Goal: Information Seeking & Learning: Compare options

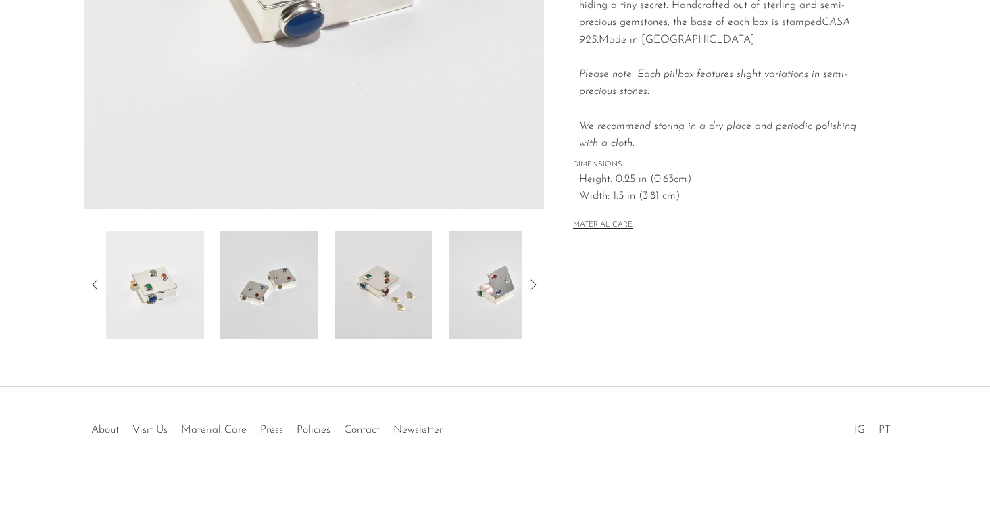
scroll to position [360, 0]
click at [537, 287] on icon at bounding box center [533, 284] width 16 height 16
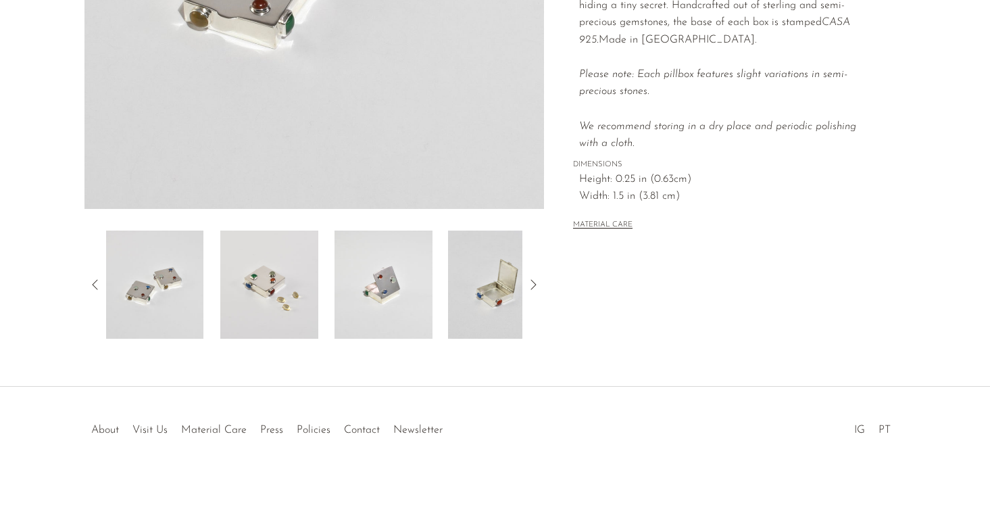
click at [537, 287] on icon at bounding box center [533, 284] width 16 height 16
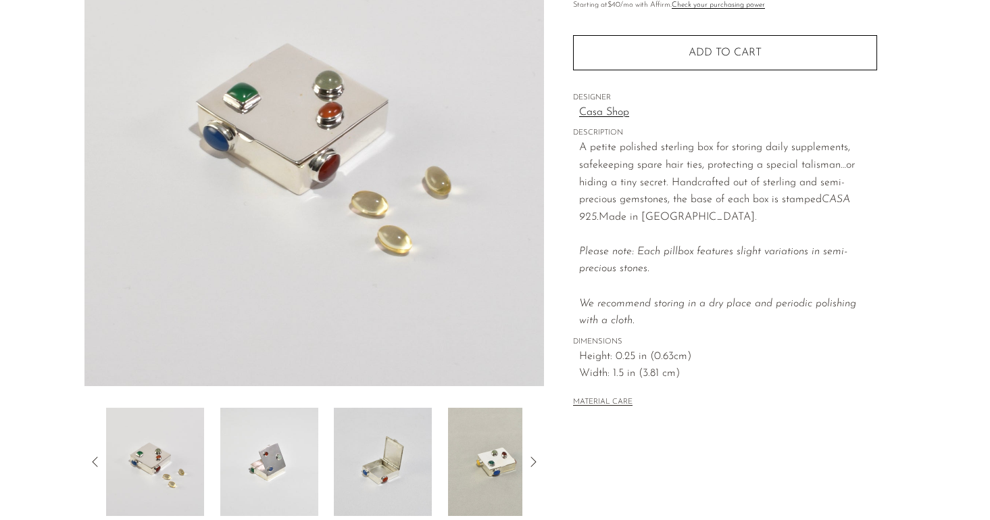
scroll to position [172, 0]
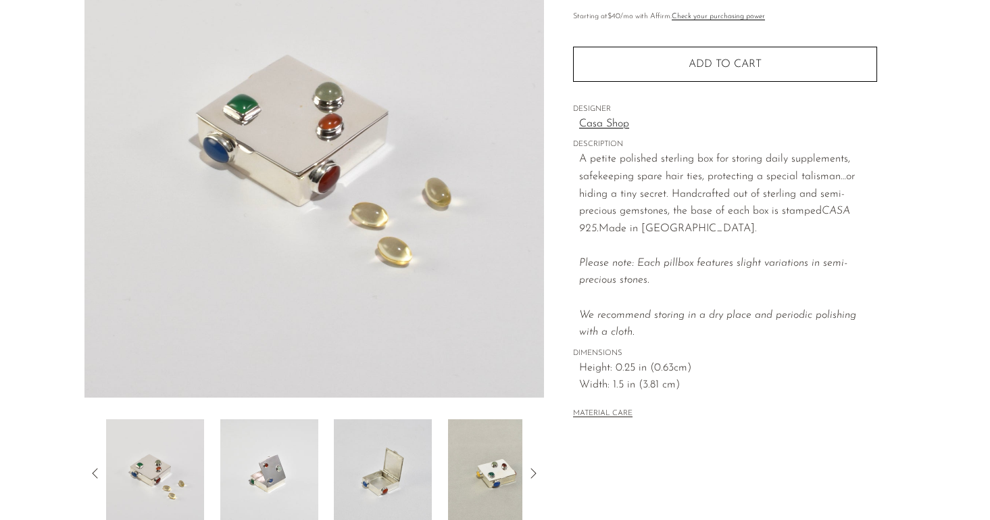
click at [93, 467] on icon at bounding box center [95, 473] width 16 height 16
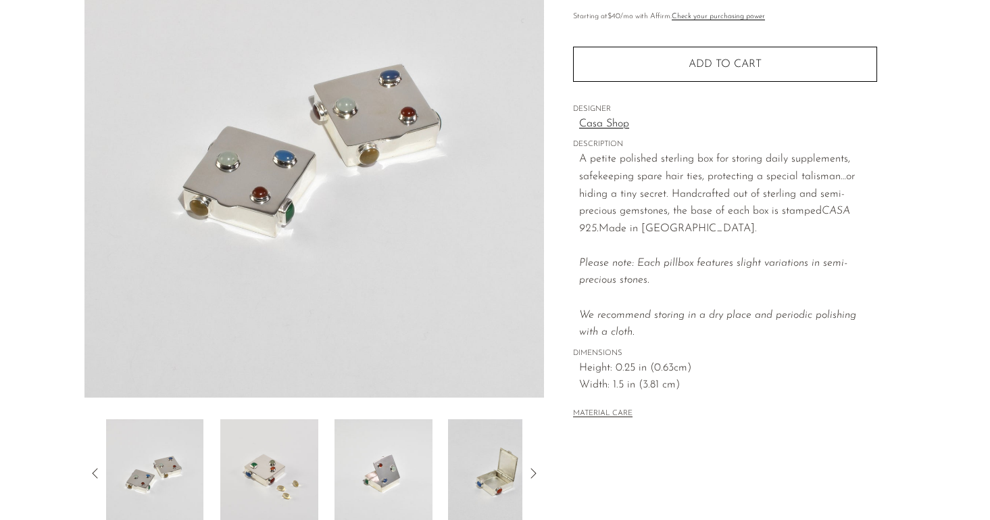
click at [93, 467] on icon at bounding box center [95, 473] width 16 height 16
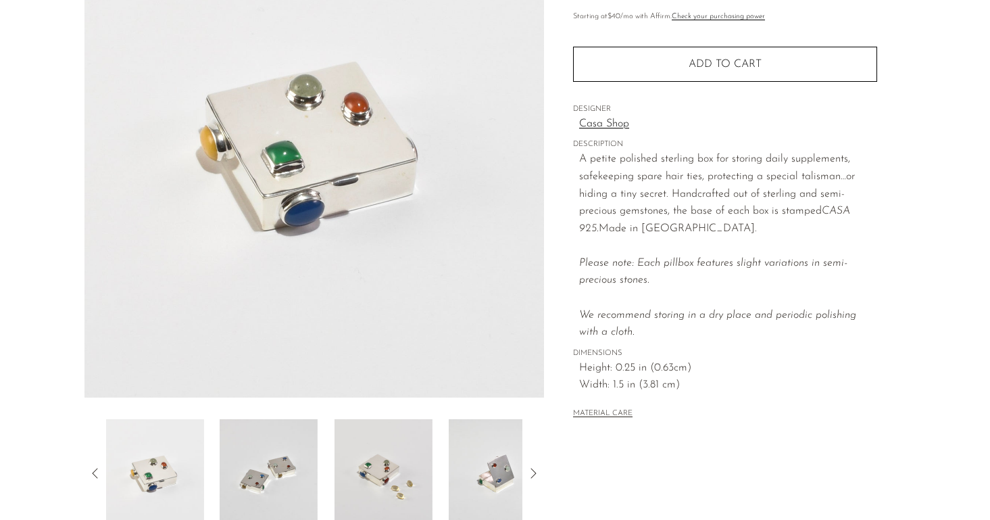
click at [93, 467] on icon at bounding box center [95, 473] width 16 height 16
click at [533, 471] on icon at bounding box center [533, 473] width 16 height 16
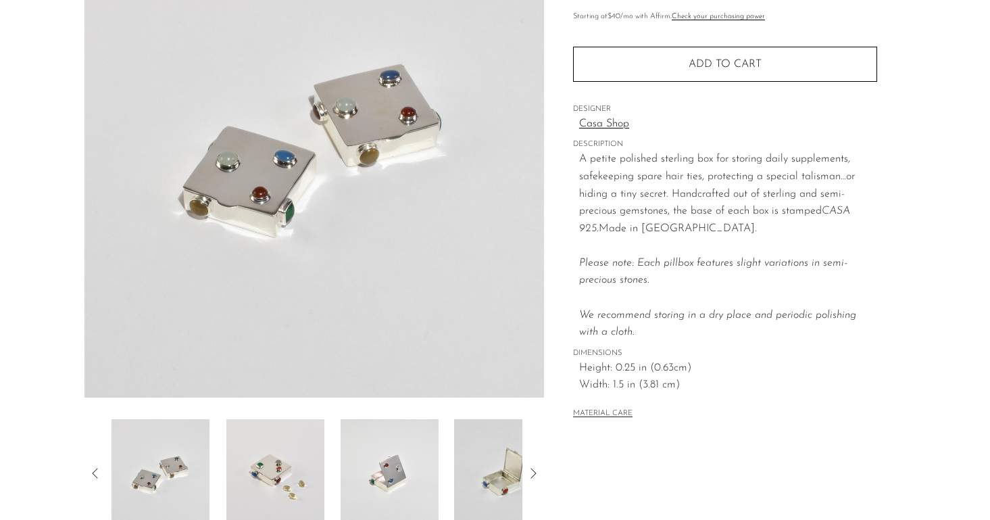
click at [533, 471] on icon at bounding box center [533, 473] width 16 height 16
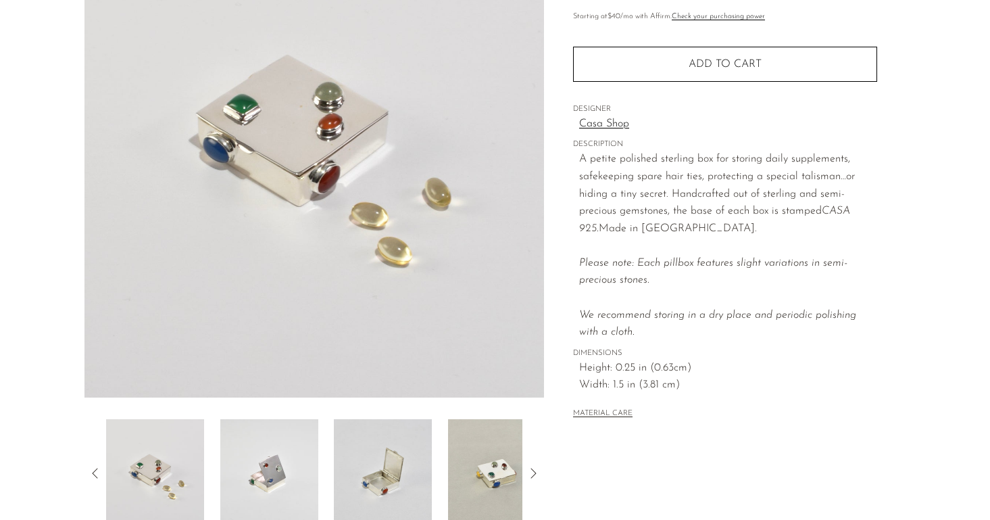
click at [533, 471] on icon at bounding box center [533, 473] width 16 height 16
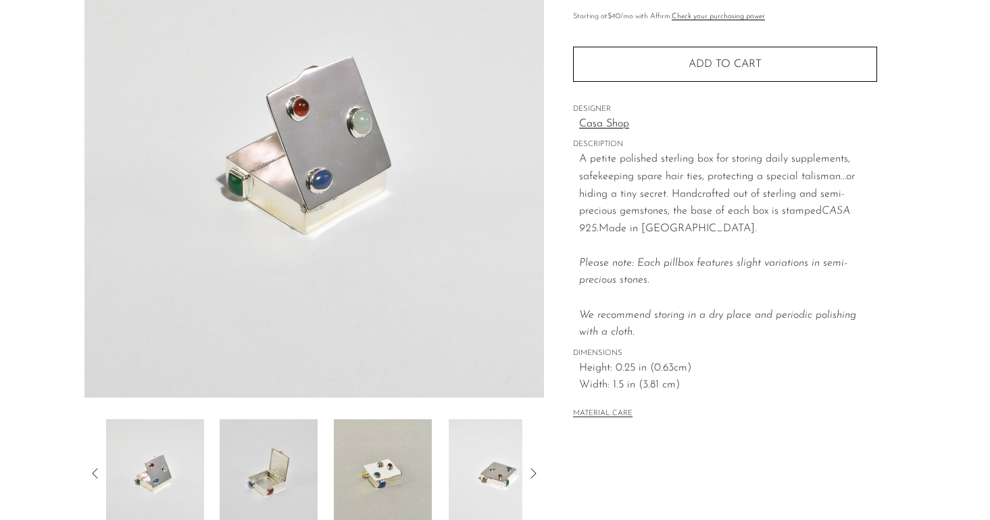
click at [533, 471] on icon at bounding box center [533, 473] width 16 height 16
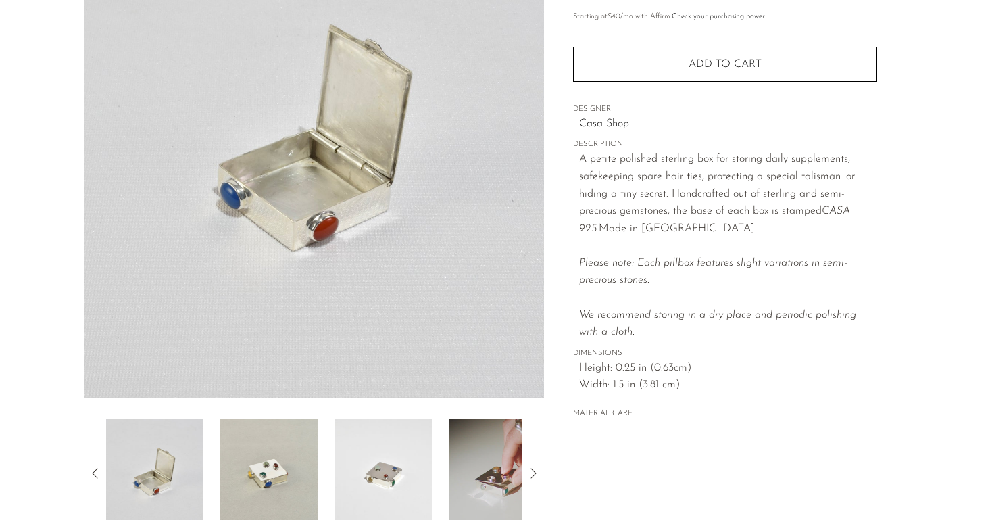
click at [533, 471] on icon at bounding box center [533, 473] width 16 height 16
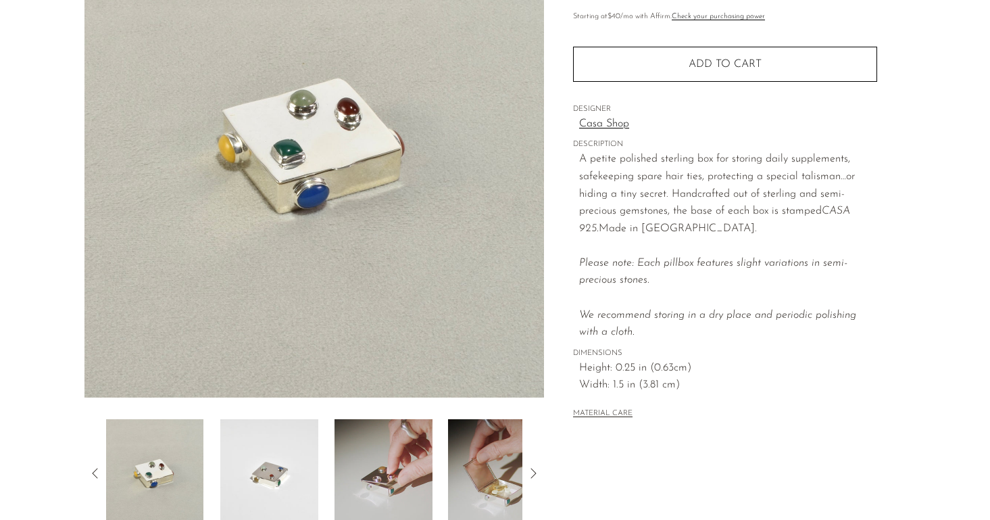
click at [533, 471] on icon at bounding box center [533, 473] width 16 height 16
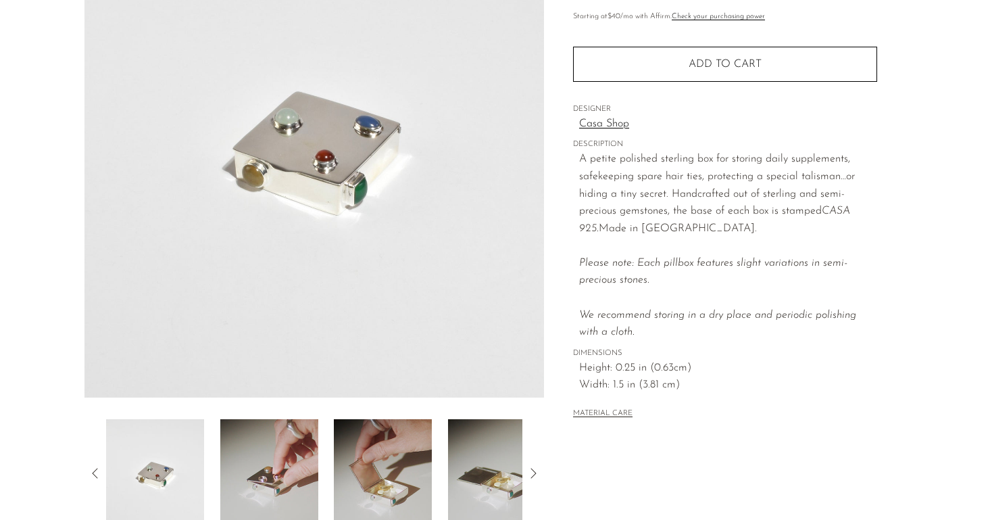
click at [533, 471] on icon at bounding box center [533, 473] width 16 height 16
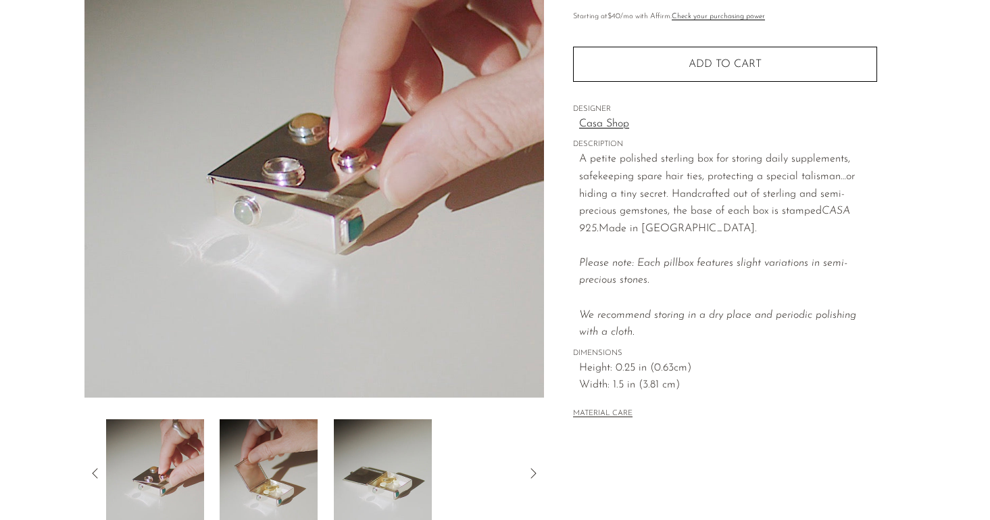
click at [533, 471] on icon at bounding box center [533, 473] width 16 height 16
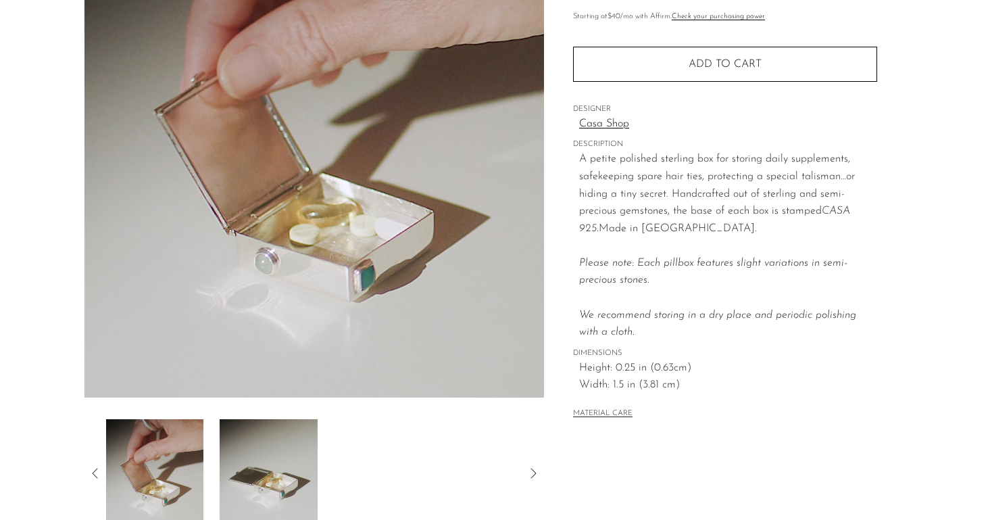
click at [533, 471] on icon at bounding box center [533, 473] width 16 height 16
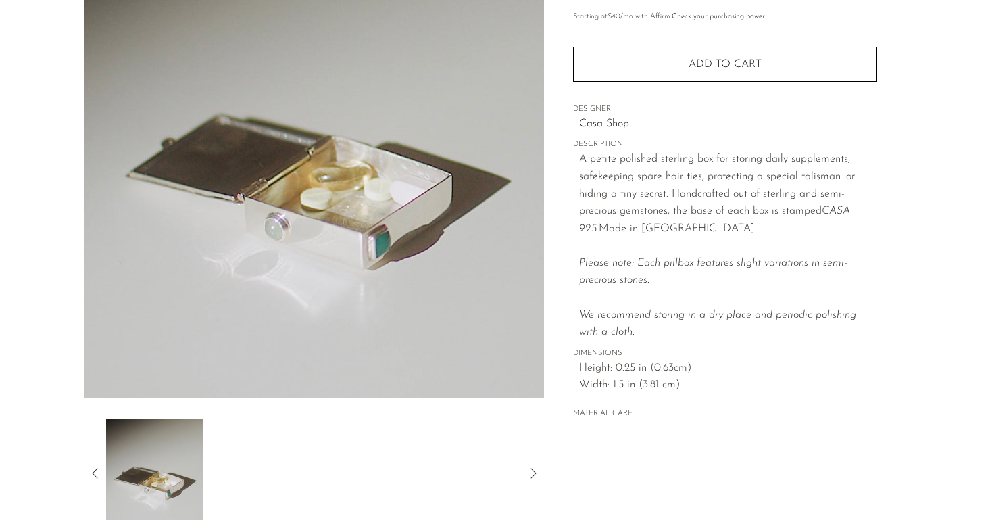
click at [533, 471] on icon at bounding box center [533, 473] width 16 height 16
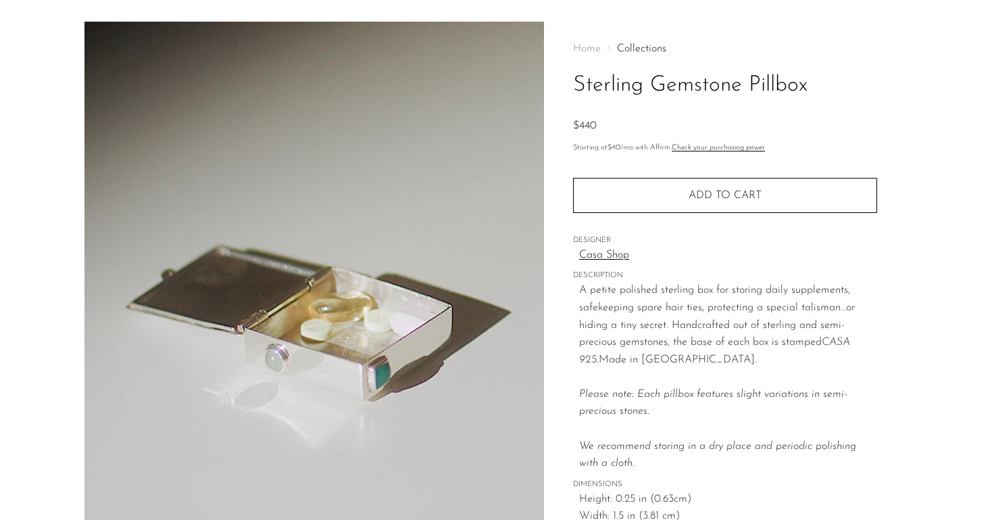
scroll to position [0, 0]
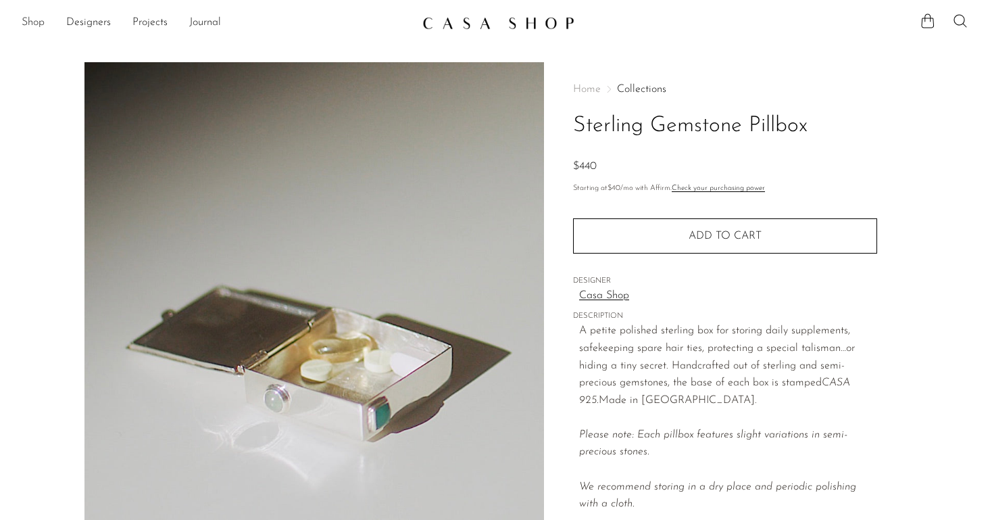
click at [36, 24] on link "Shop" at bounding box center [33, 23] width 23 height 18
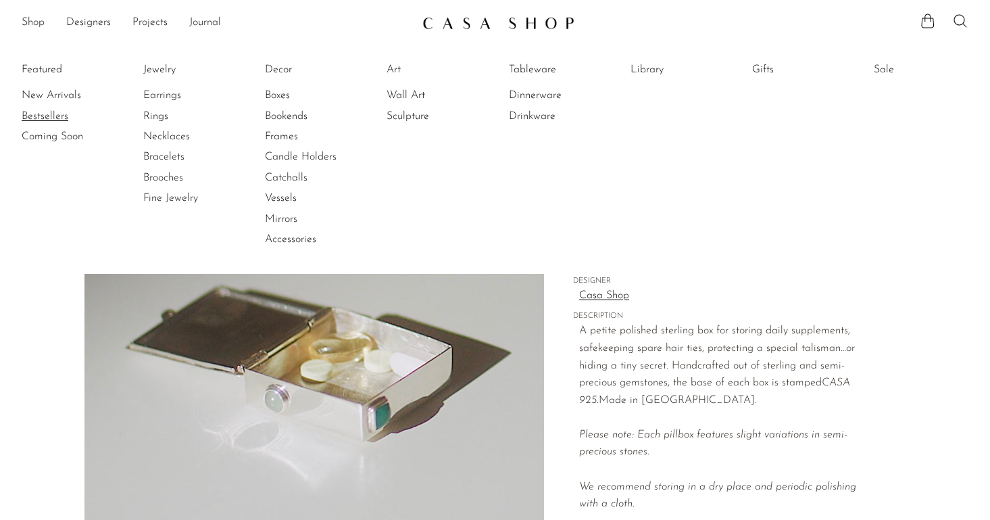
click at [52, 114] on link "Bestsellers" at bounding box center [72, 116] width 101 height 15
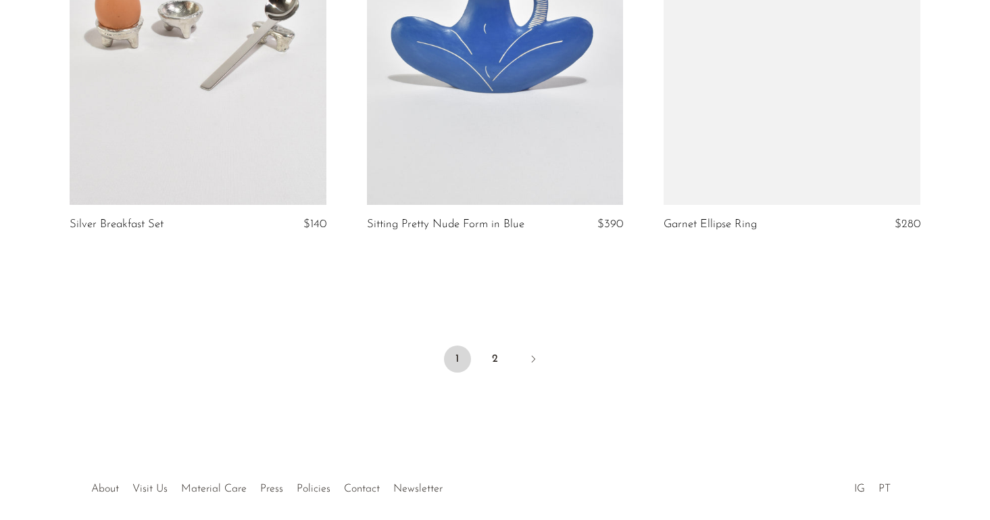
scroll to position [4944, 0]
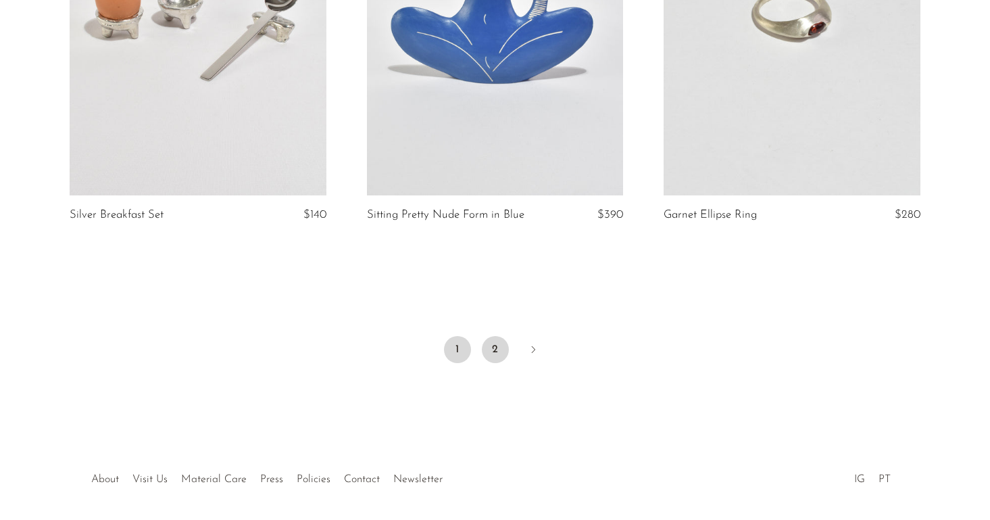
click at [497, 336] on link "2" at bounding box center [495, 349] width 27 height 27
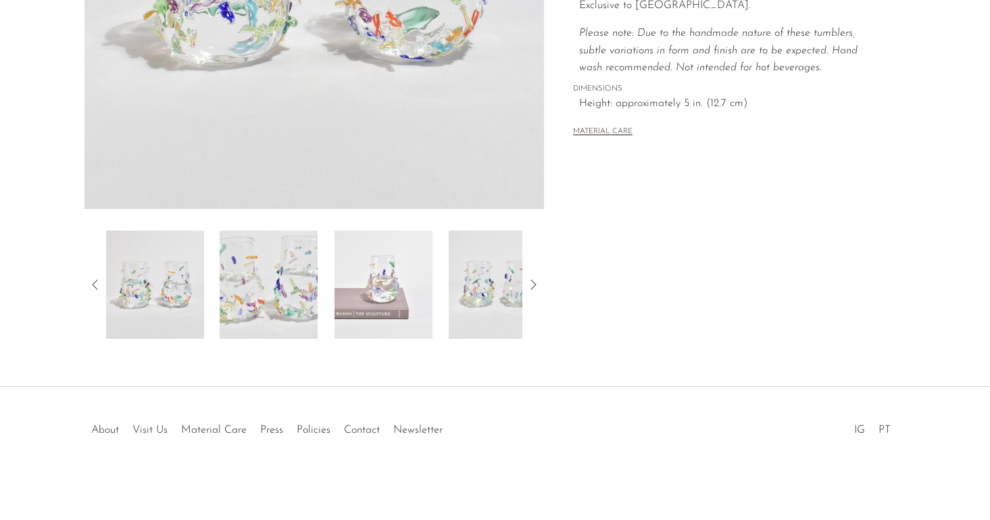
scroll to position [346, 0]
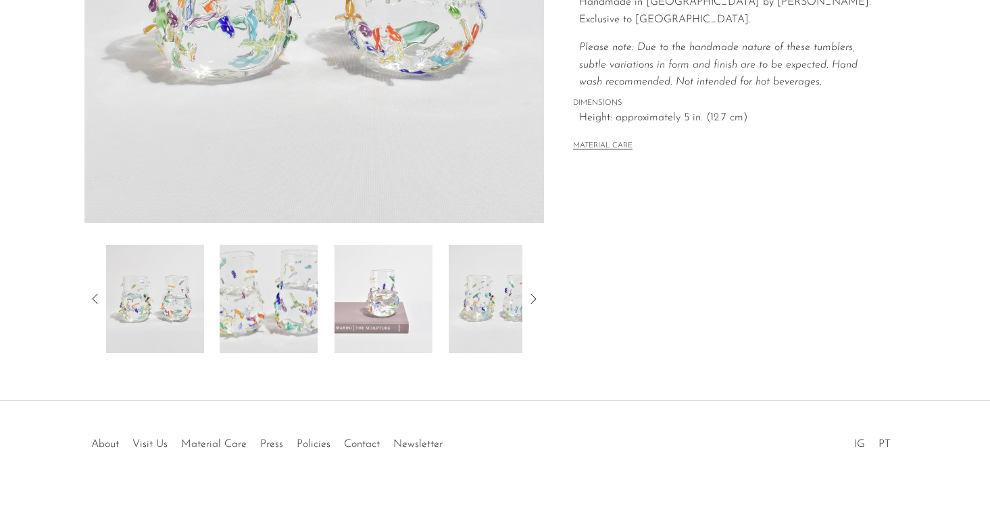
click at [306, 301] on img at bounding box center [269, 299] width 98 height 108
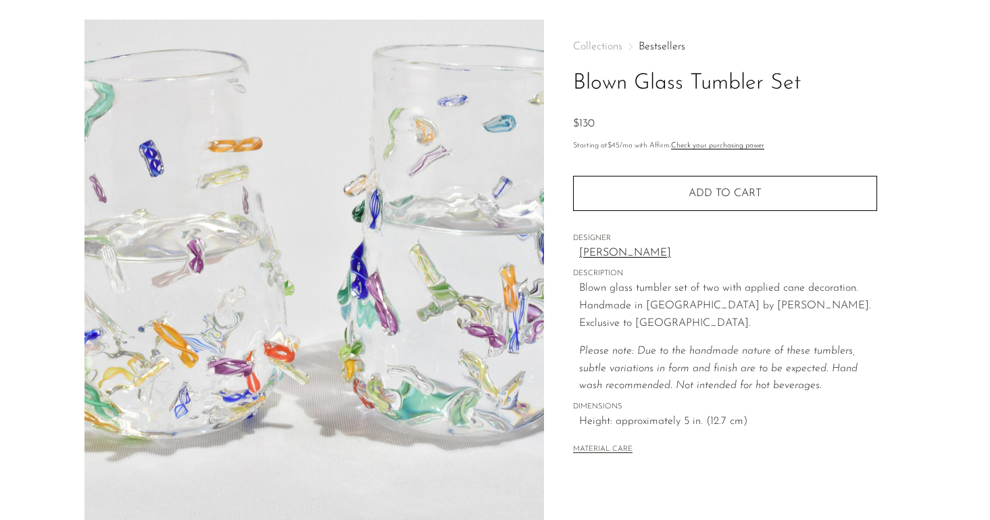
scroll to position [32, 0]
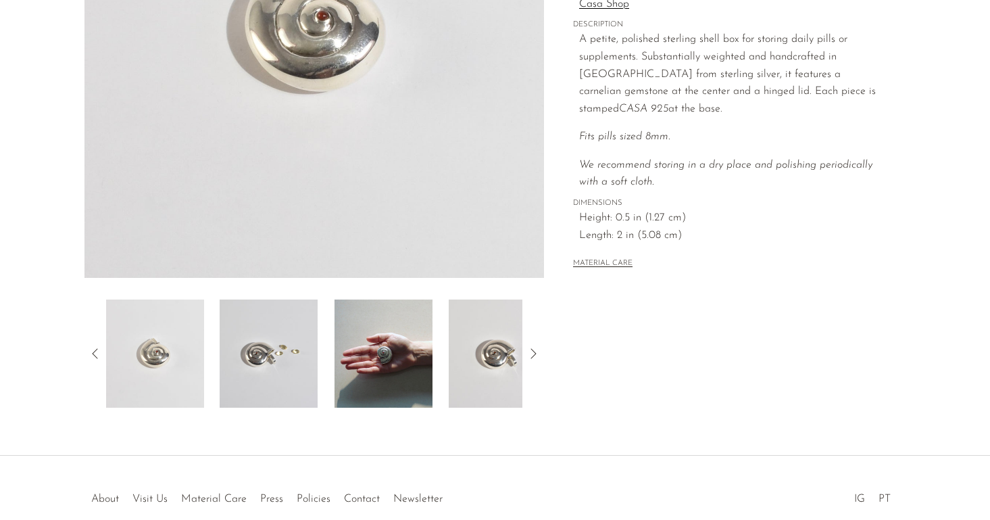
scroll to position [309, 0]
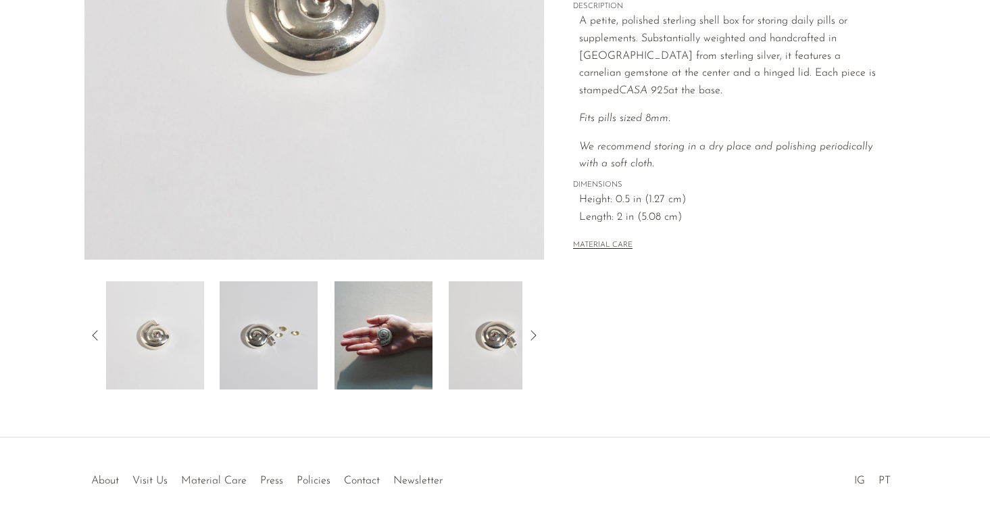
click at [218, 364] on div at bounding box center [314, 335] width 417 height 108
click at [259, 354] on img at bounding box center [269, 335] width 98 height 108
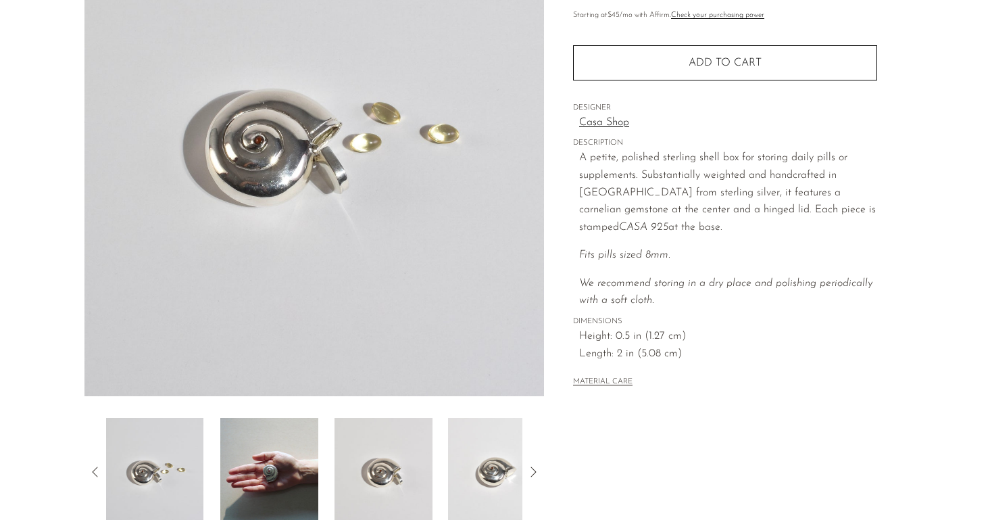
scroll to position [172, 0]
click at [244, 487] on img at bounding box center [269, 473] width 98 height 108
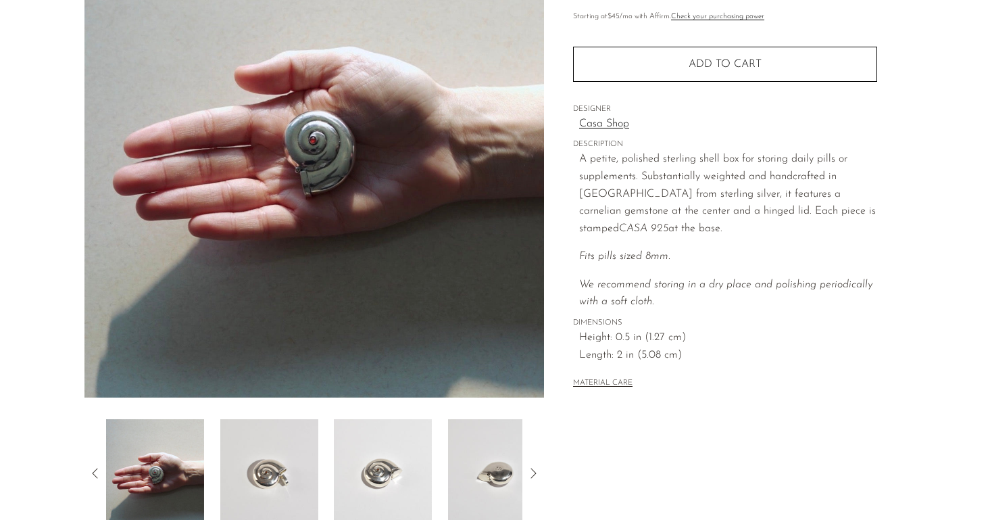
click at [286, 481] on img at bounding box center [269, 473] width 98 height 108
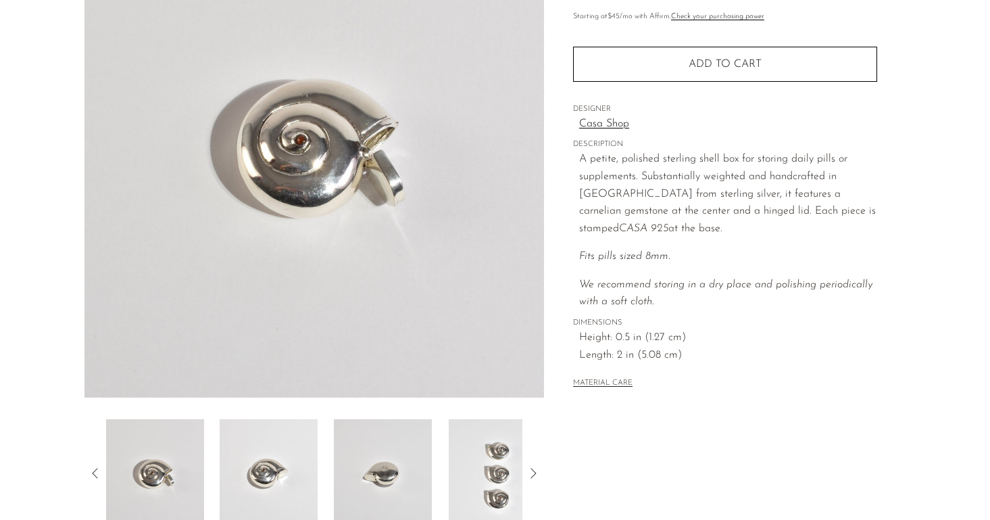
click at [286, 481] on img at bounding box center [269, 473] width 98 height 108
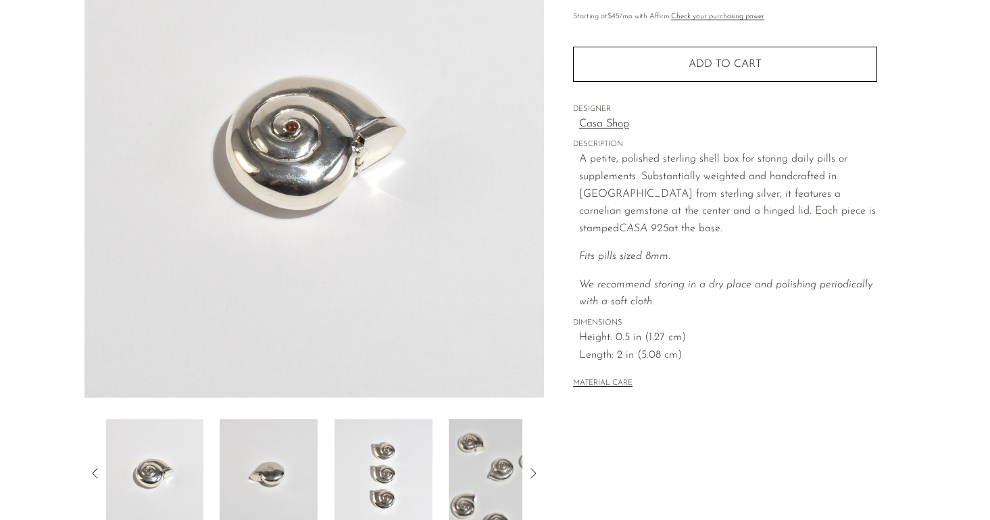
click at [286, 481] on img at bounding box center [269, 473] width 98 height 108
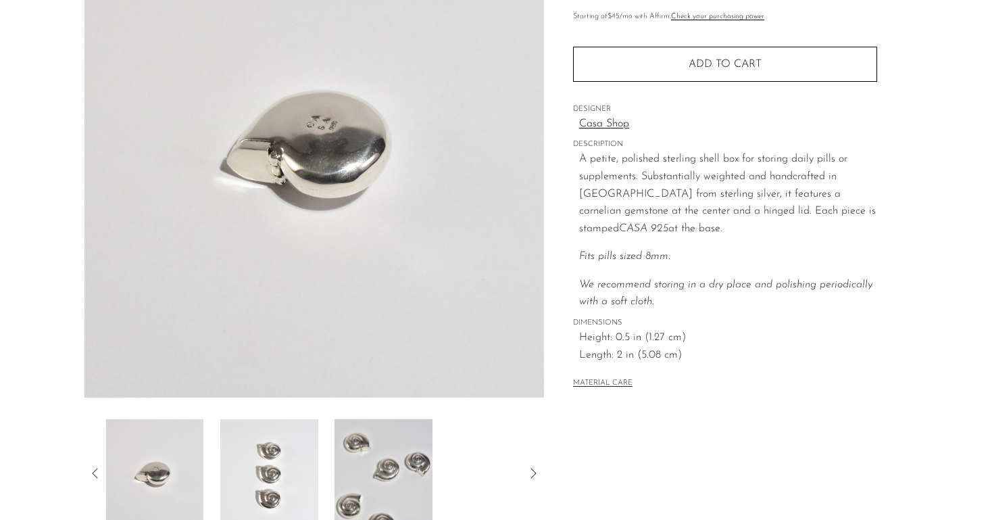
click at [286, 481] on img at bounding box center [269, 473] width 98 height 108
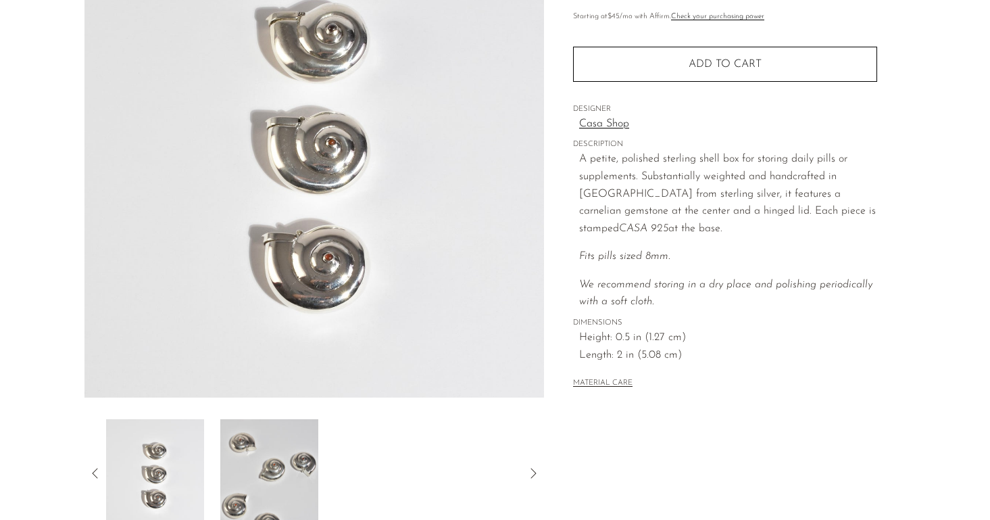
click at [286, 481] on img at bounding box center [269, 473] width 98 height 108
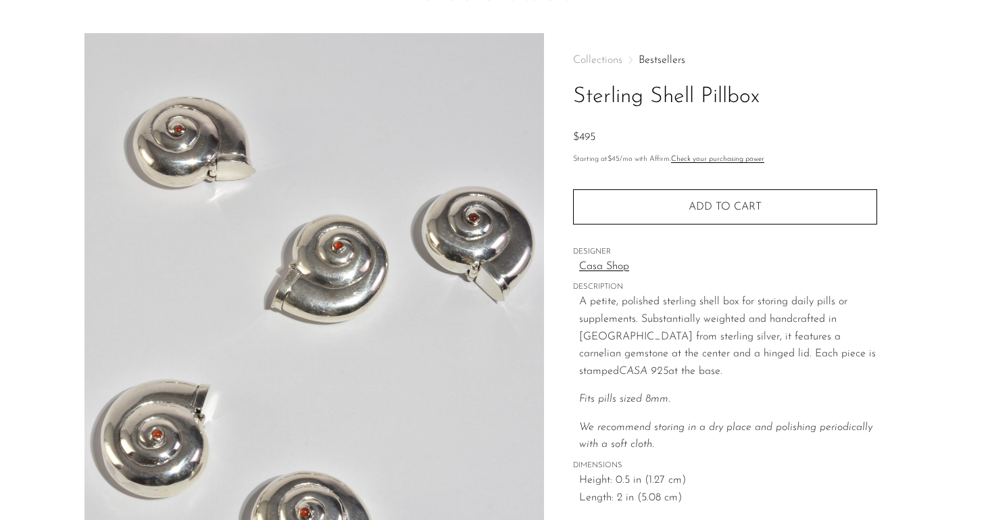
scroll to position [0, 0]
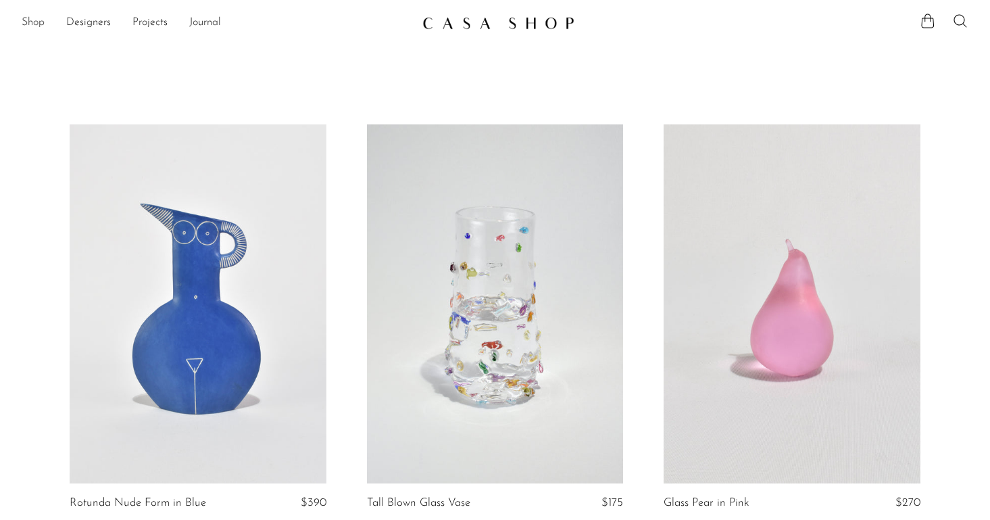
click at [30, 26] on link "Shop" at bounding box center [33, 23] width 23 height 18
